Goal: Task Accomplishment & Management: Manage account settings

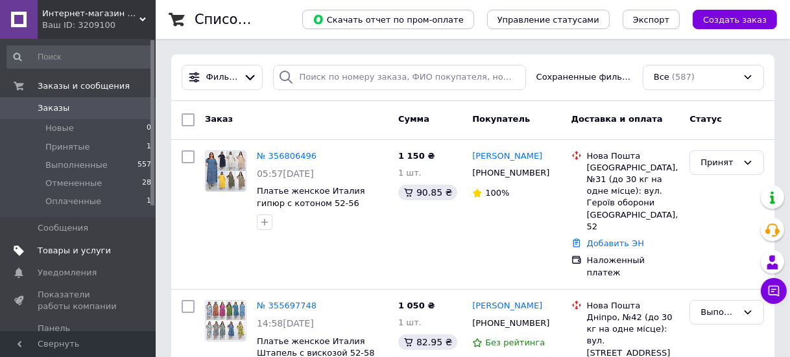
click at [81, 245] on span "Товары и услуги" at bounding box center [74, 251] width 73 height 12
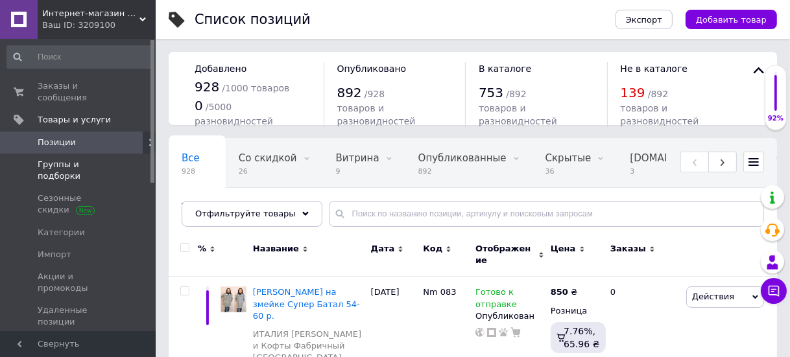
click at [63, 154] on link "Группы и подборки" at bounding box center [79, 171] width 159 height 34
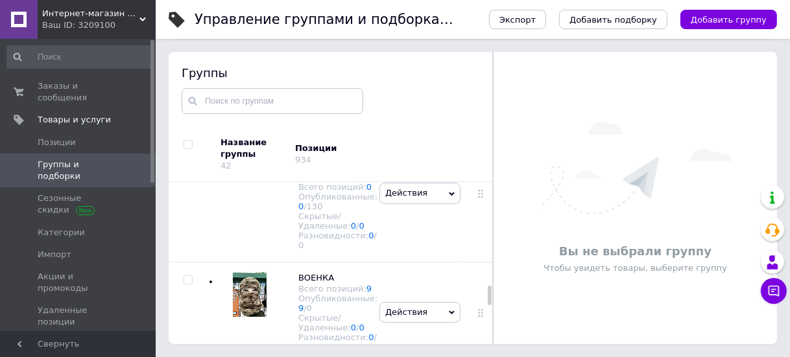
scroll to position [1329, 0]
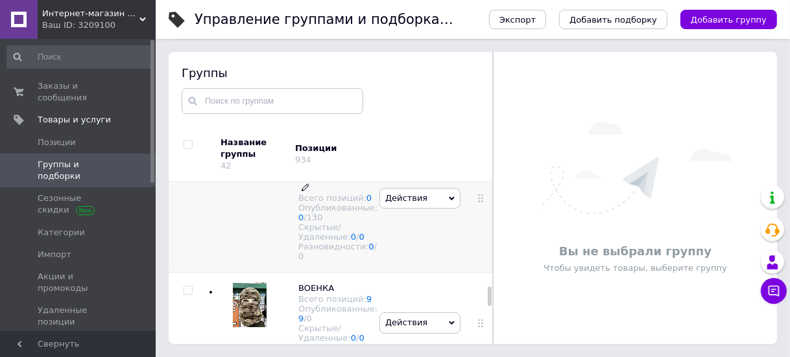
click at [318, 180] on span "ЗИМА ---- теплые шапки и наборы для детей и взрослых ОПТОМ" at bounding box center [336, 157] width 77 height 45
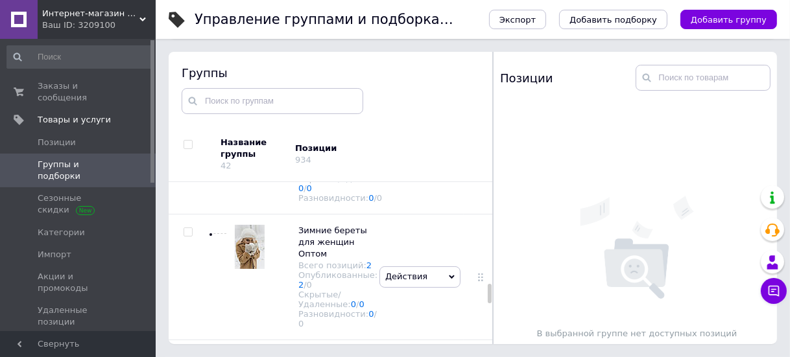
scroll to position [1977, 0]
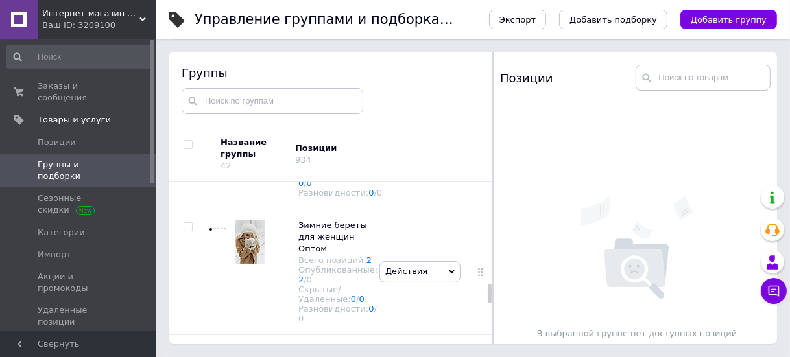
click at [187, 12] on input "checkbox" at bounding box center [187, 7] width 8 height 8
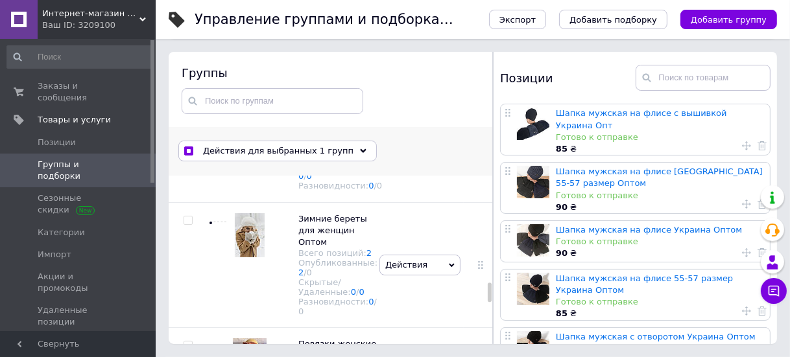
click at [280, 147] on span "Действия для выбранных 1 групп" at bounding box center [278, 151] width 150 height 12
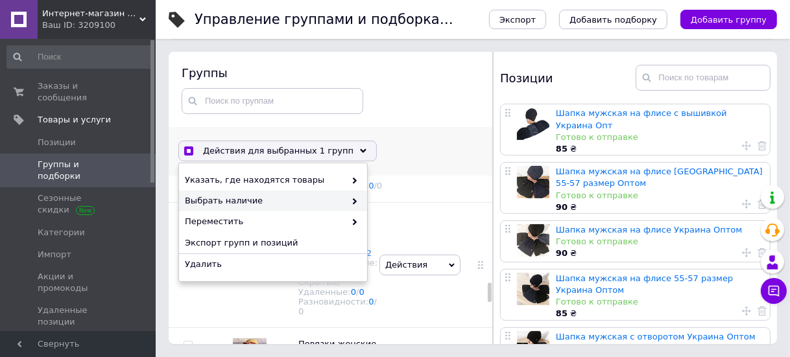
click at [353, 195] on span at bounding box center [351, 201] width 13 height 12
click at [230, 195] on span "Выбрать наличие" at bounding box center [265, 201] width 160 height 12
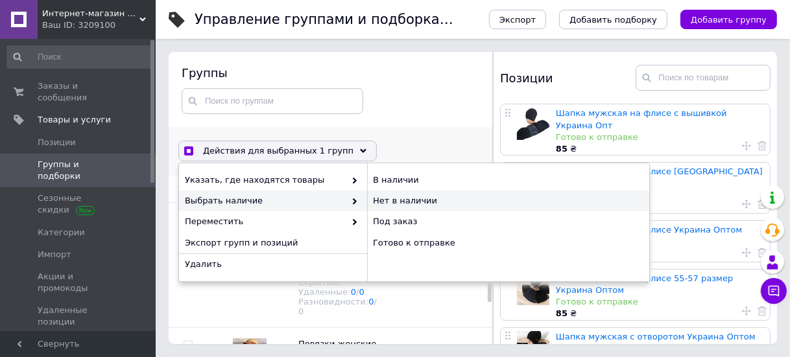
click at [393, 195] on div "Нет в наличии" at bounding box center [508, 201] width 282 height 21
checkbox input "false"
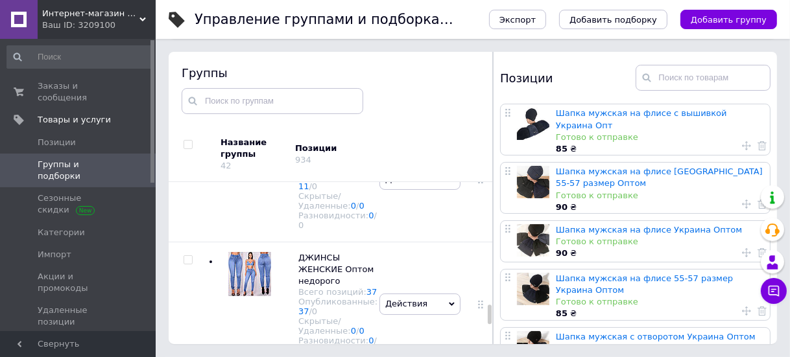
scroll to position [2389, 0]
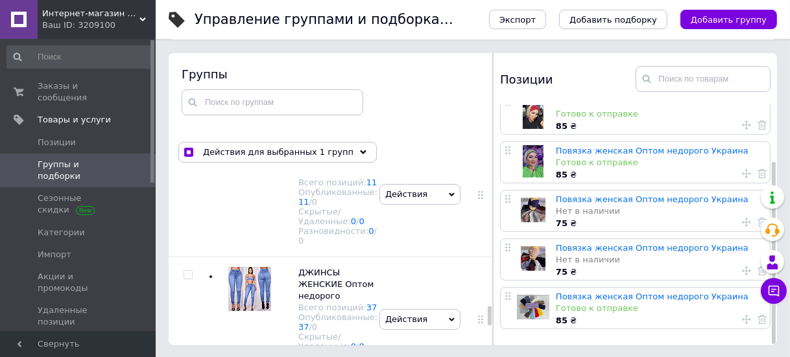
scroll to position [73, 0]
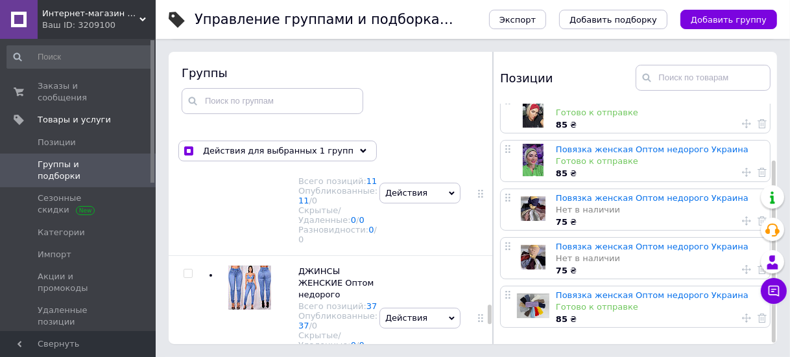
checkbox input "false"
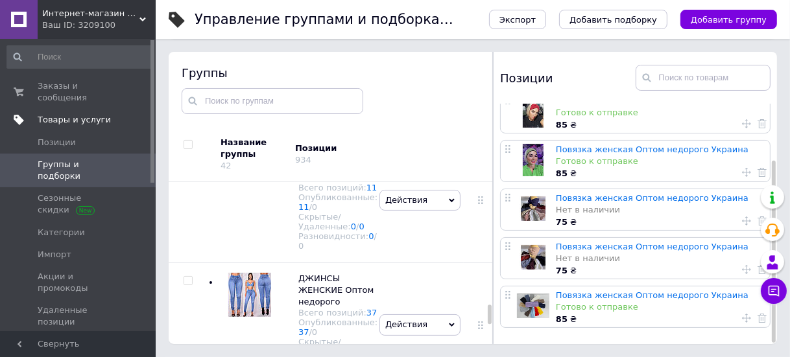
scroll to position [0, 0]
